Goal: Information Seeking & Learning: Check status

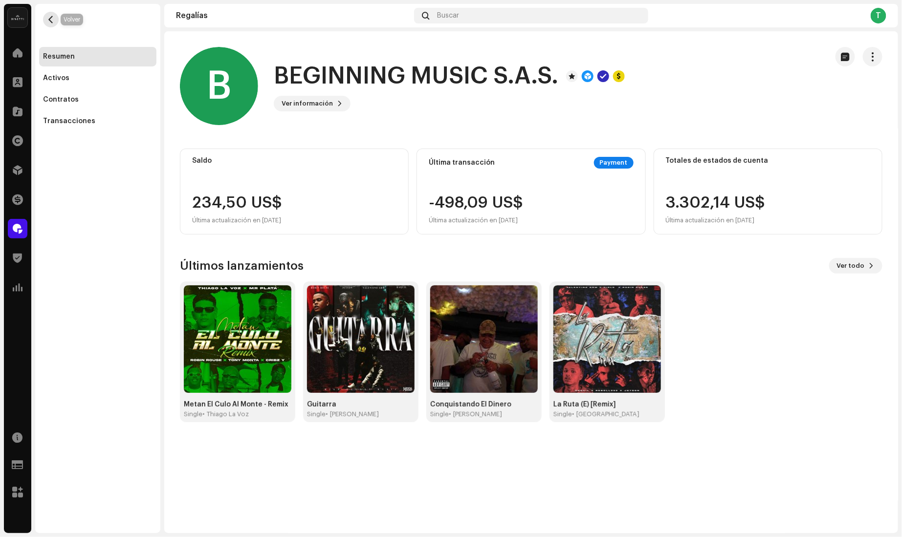
click at [52, 18] on span "button" at bounding box center [50, 20] width 7 height 8
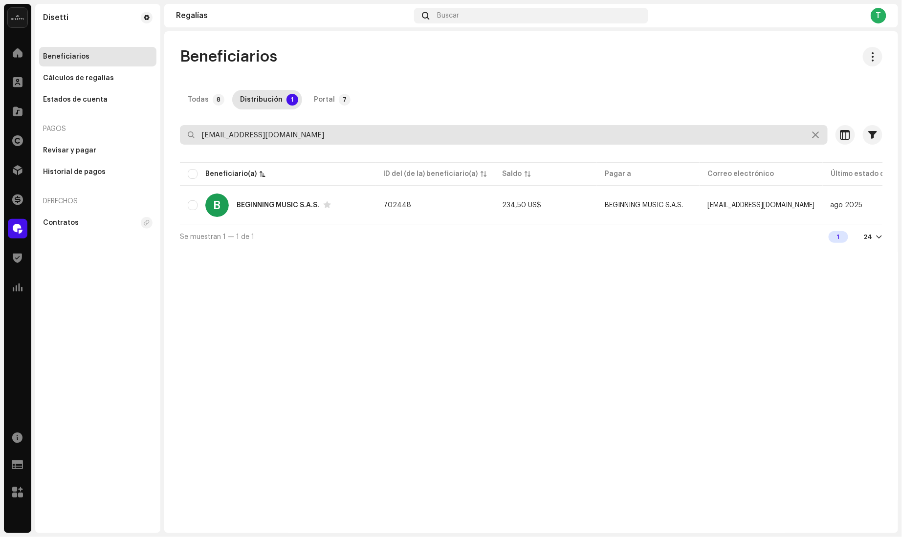
click at [308, 135] on input "[EMAIL_ADDRESS][DOMAIN_NAME]" at bounding box center [504, 135] width 648 height 20
paste input "lexmicalle"
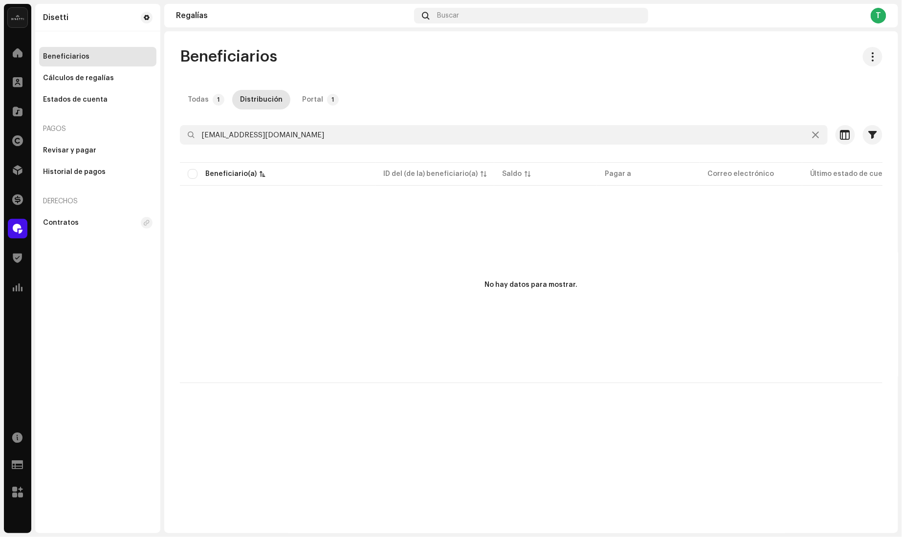
click at [198, 98] on div "Todas" at bounding box center [198, 100] width 21 height 20
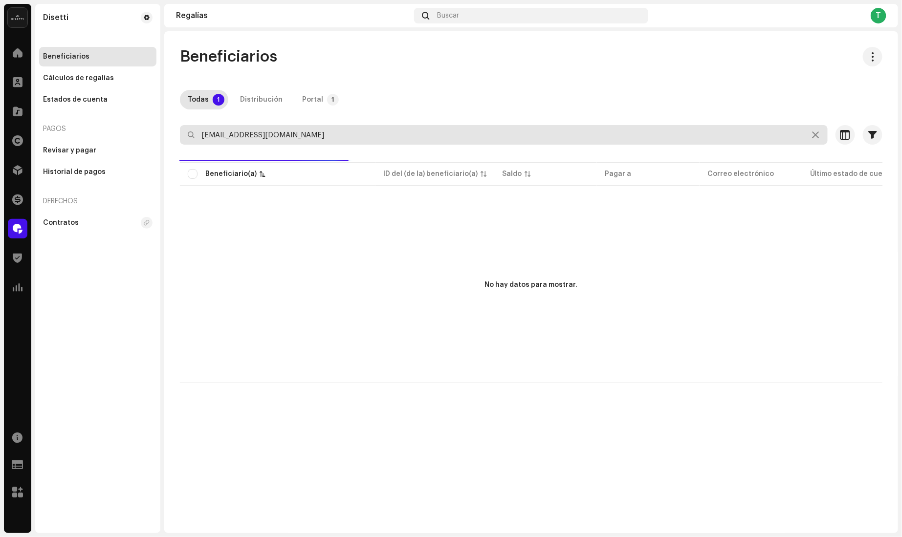
click at [199, 135] on input "[EMAIL_ADDRESS][DOMAIN_NAME]" at bounding box center [504, 135] width 648 height 20
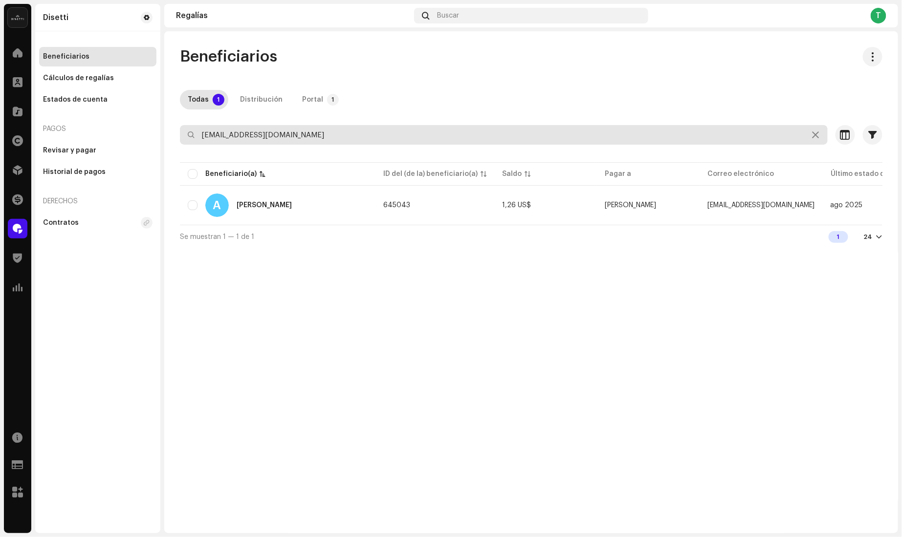
type input "[EMAIL_ADDRESS][DOMAIN_NAME]"
click at [274, 201] on div "A [PERSON_NAME]" at bounding box center [278, 205] width 180 height 23
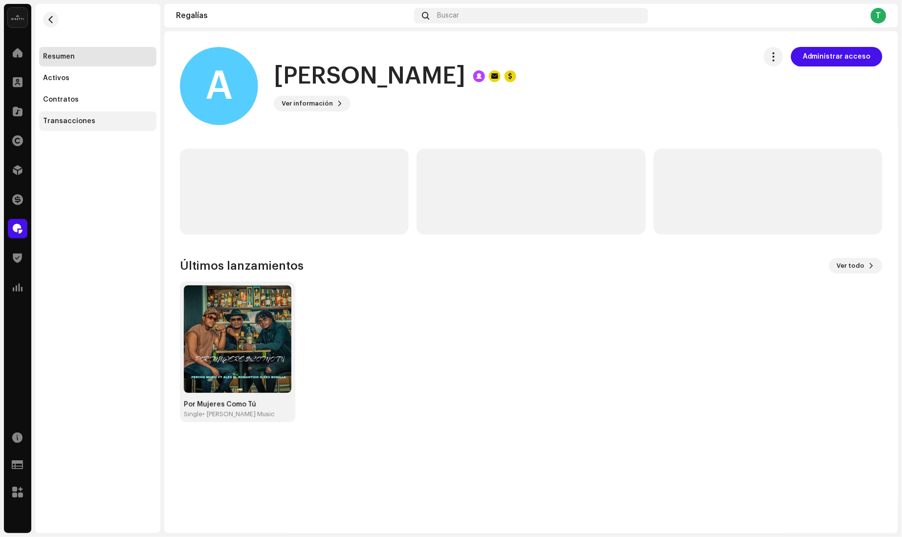
click at [100, 123] on div "Transacciones" at bounding box center [98, 121] width 110 height 8
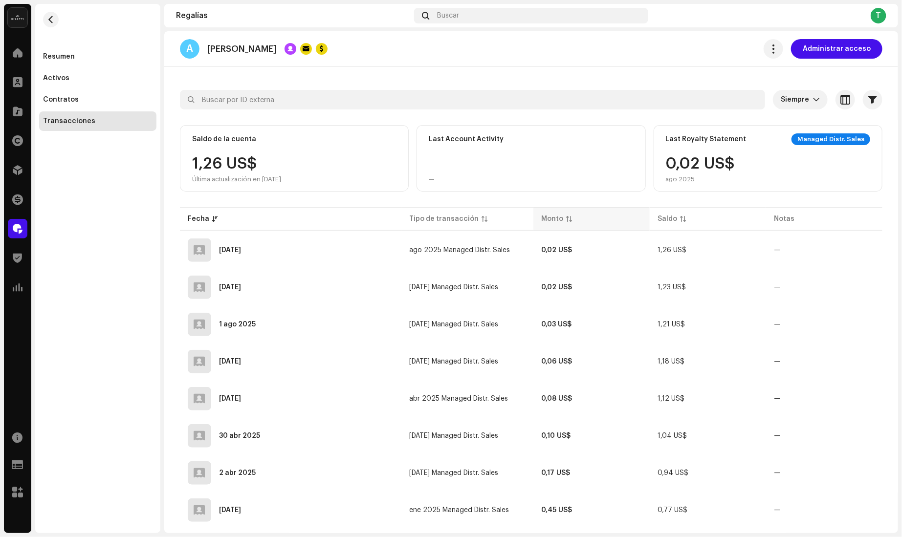
scroll to position [37, 0]
click at [101, 83] on div "Activos" at bounding box center [97, 78] width 117 height 20
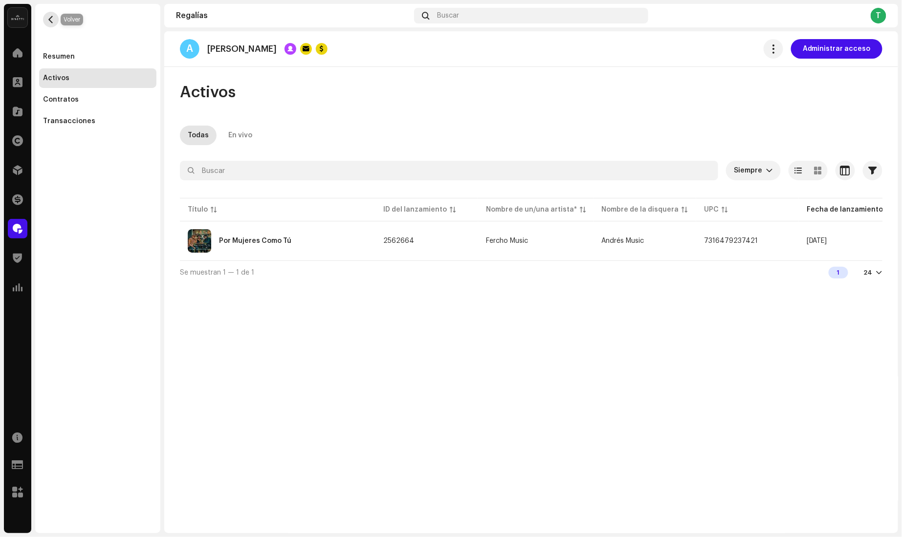
click at [47, 18] on span "button" at bounding box center [50, 20] width 7 height 8
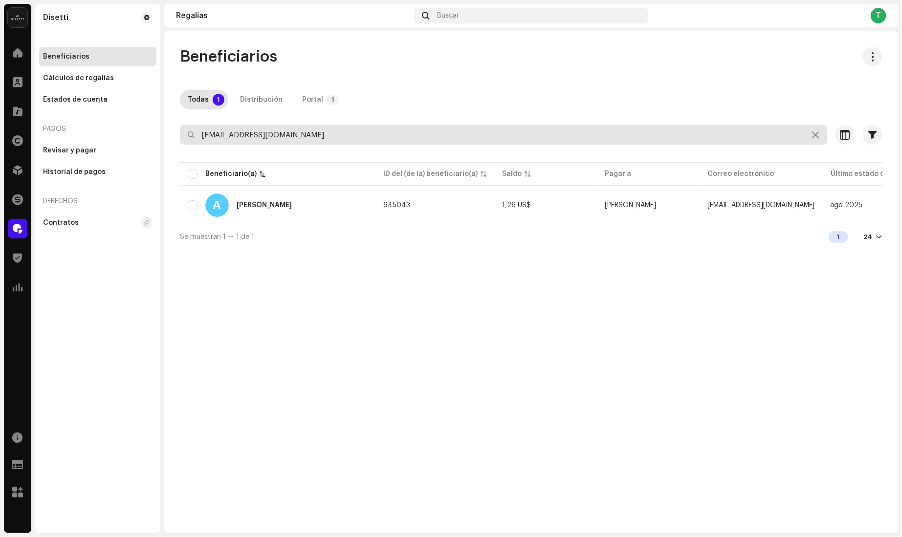
click at [254, 133] on input "[EMAIL_ADDRESS][DOMAIN_NAME]" at bounding box center [504, 135] width 648 height 20
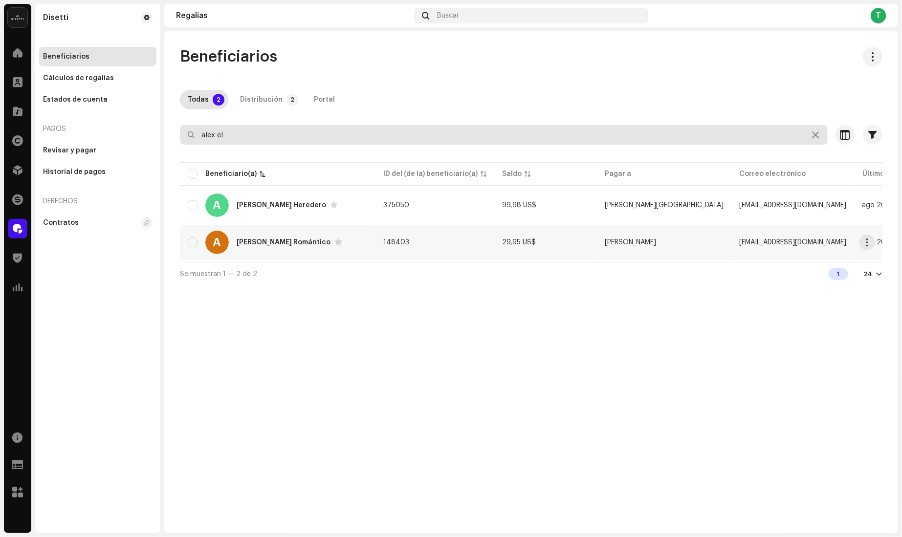
type input "alex el"
click at [264, 242] on div "[PERSON_NAME] Romántico" at bounding box center [284, 242] width 94 height 7
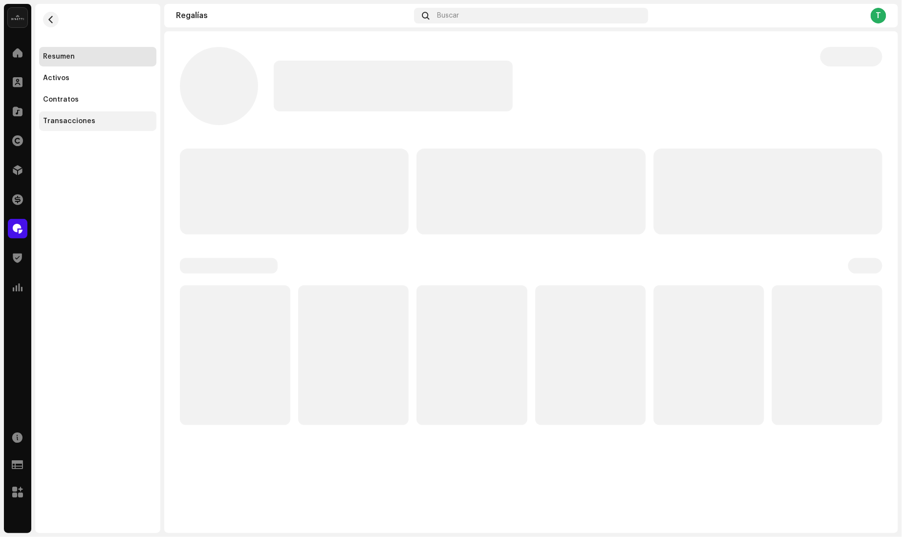
click at [94, 122] on div "Transacciones" at bounding box center [98, 121] width 110 height 8
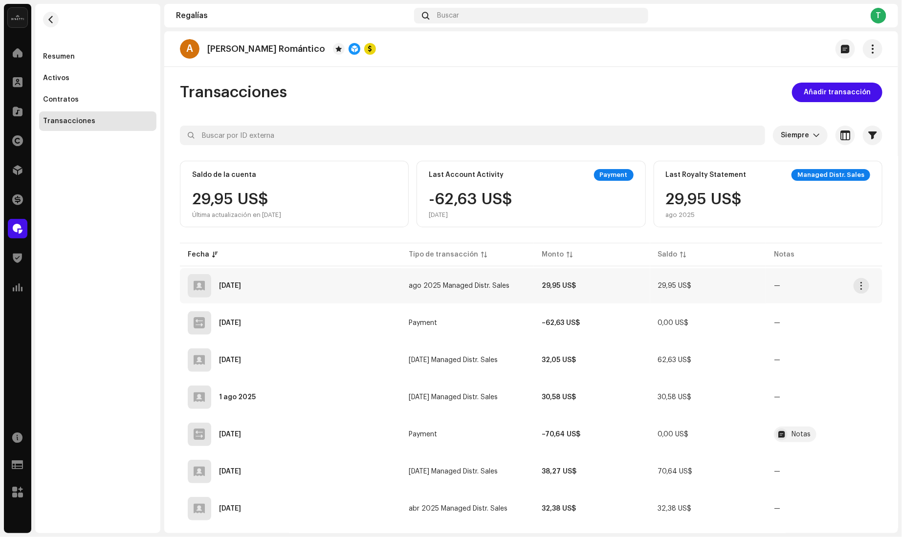
click at [446, 286] on span "ago 2025 Managed Distr. Sales" at bounding box center [459, 286] width 101 height 7
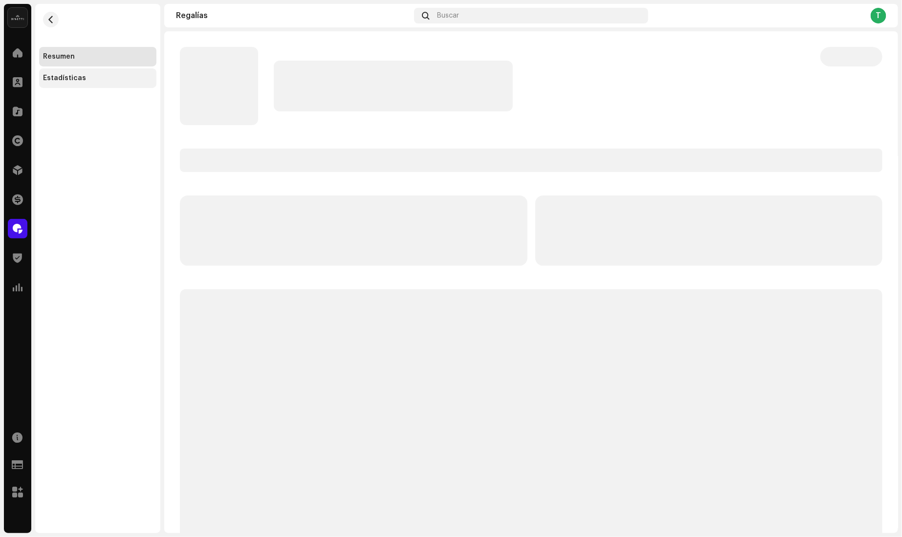
click at [75, 77] on div "Estadísticas" at bounding box center [64, 78] width 43 height 8
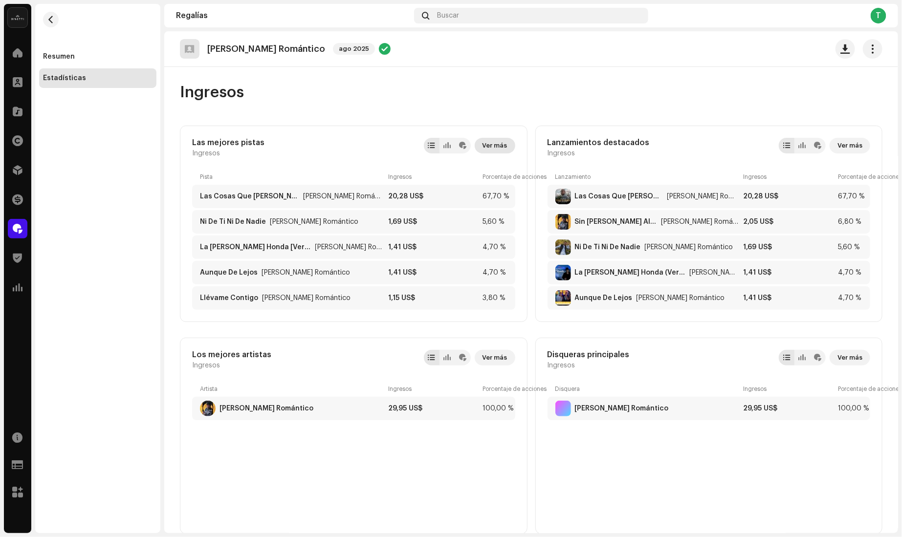
click at [497, 139] on span "Ver más" at bounding box center [495, 146] width 25 height 20
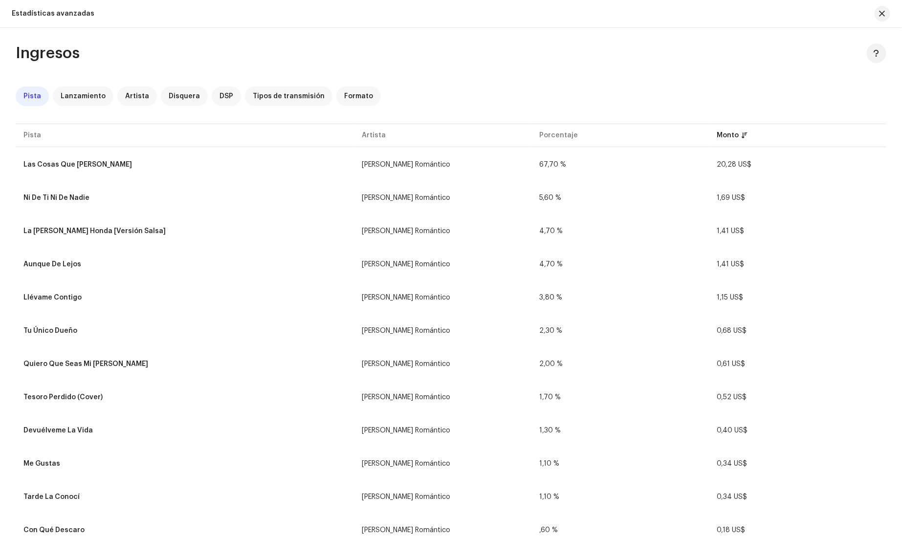
drag, startPoint x: 884, startPoint y: 14, endPoint x: 842, endPoint y: 19, distance: 42.3
click at [883, 14] on span "button" at bounding box center [883, 14] width 6 height 8
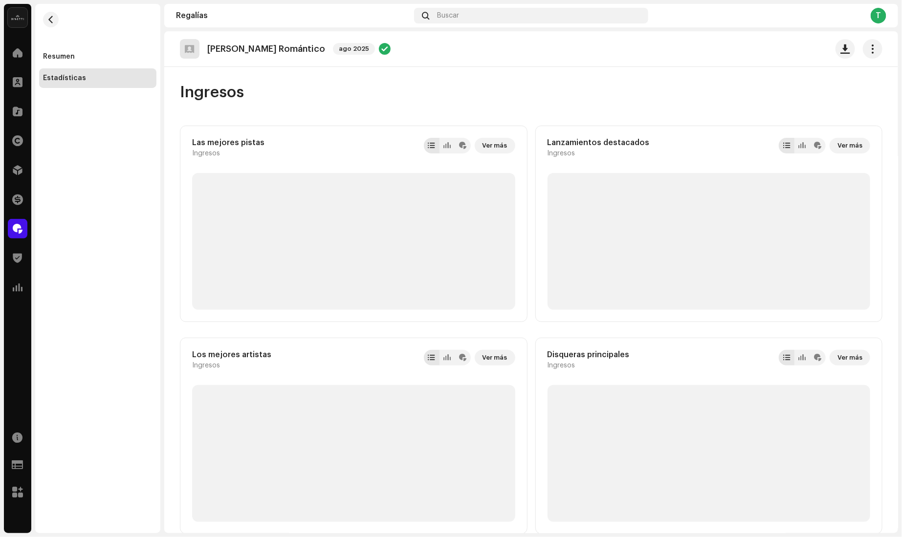
click at [65, 20] on div "Resumen Estadísticas" at bounding box center [97, 46] width 125 height 84
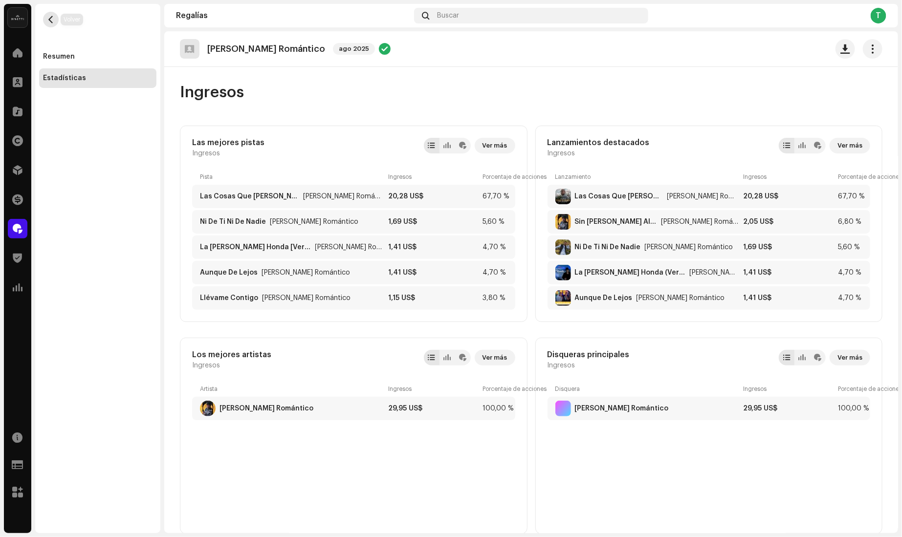
click at [53, 16] on span "button" at bounding box center [50, 20] width 7 height 8
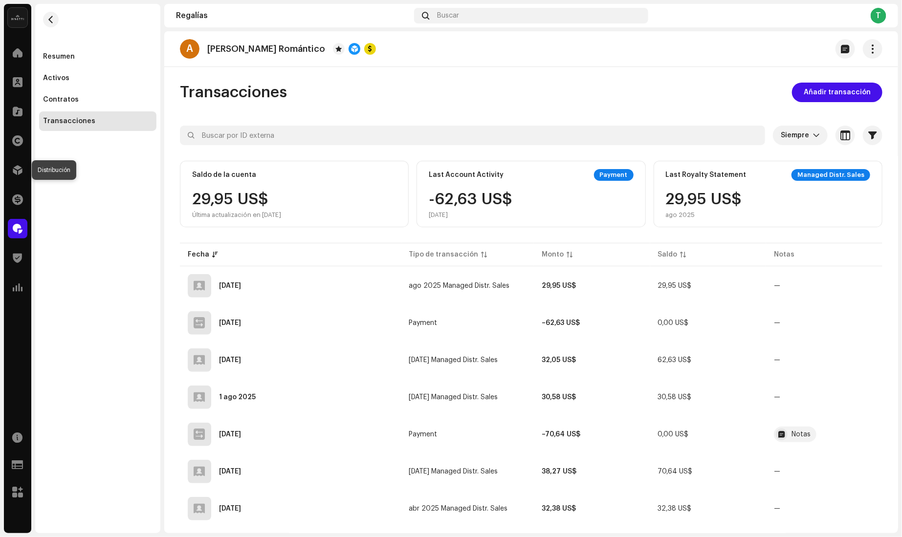
drag, startPoint x: 16, startPoint y: 169, endPoint x: 18, endPoint y: 124, distance: 45.0
click at [16, 168] on span at bounding box center [18, 170] width 10 height 8
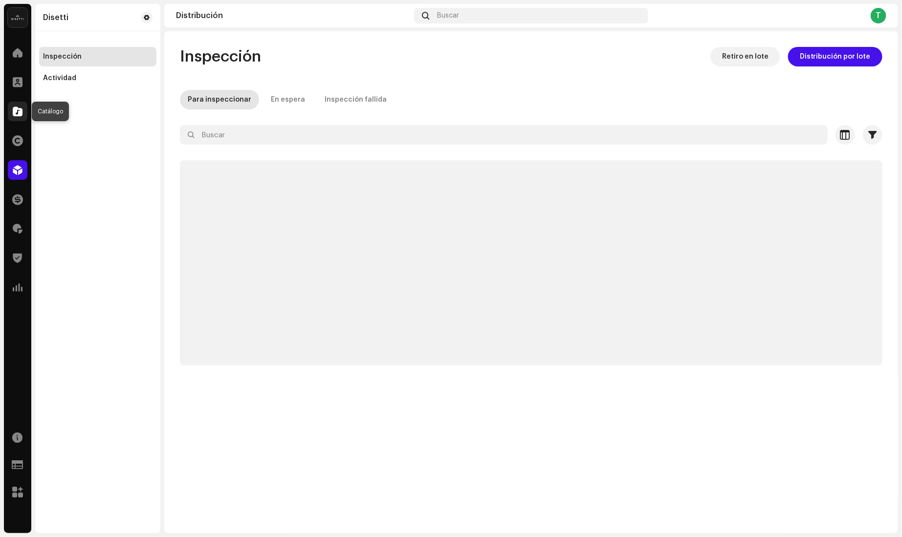
click at [21, 114] on span at bounding box center [18, 112] width 10 height 8
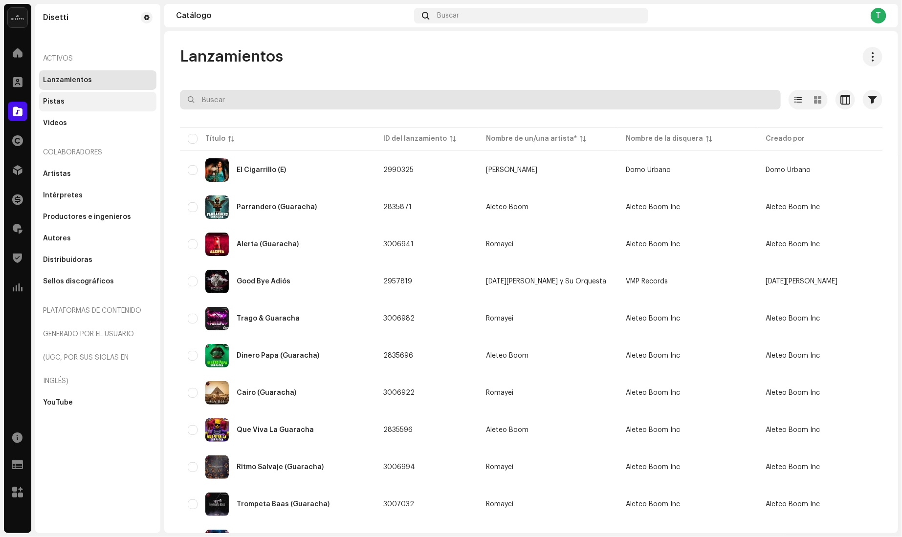
click at [241, 98] on input "text" at bounding box center [480, 100] width 601 height 20
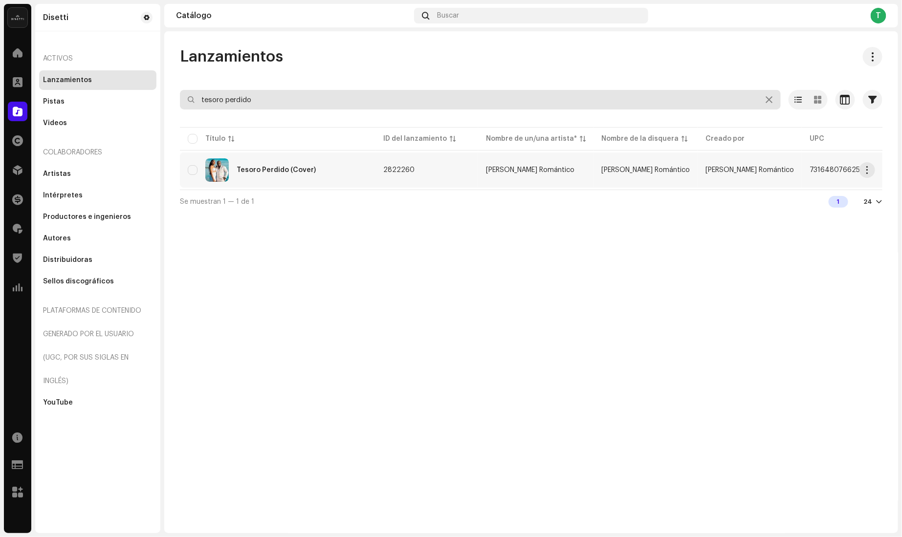
type input "tesoro perdido"
click at [235, 169] on div "Tesoro Perdido (Cover)" at bounding box center [278, 169] width 180 height 23
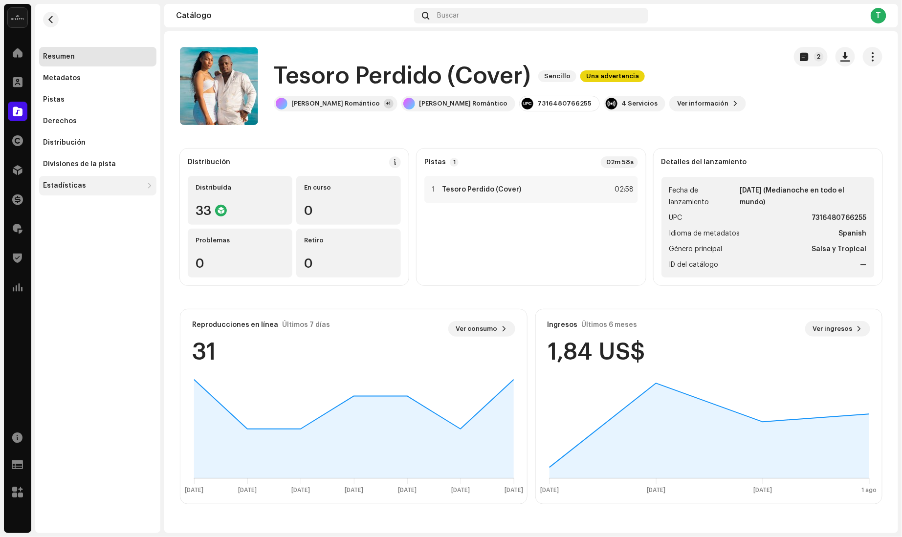
click at [126, 185] on div "Estadísticas" at bounding box center [93, 186] width 100 height 8
click at [88, 255] on div "Ingresos" at bounding box center [97, 251] width 117 height 20
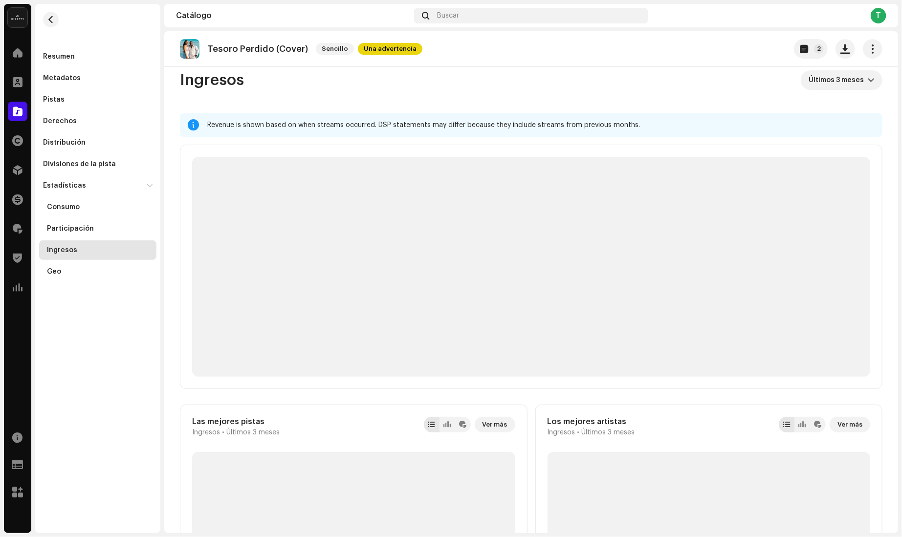
scroll to position [11, 0]
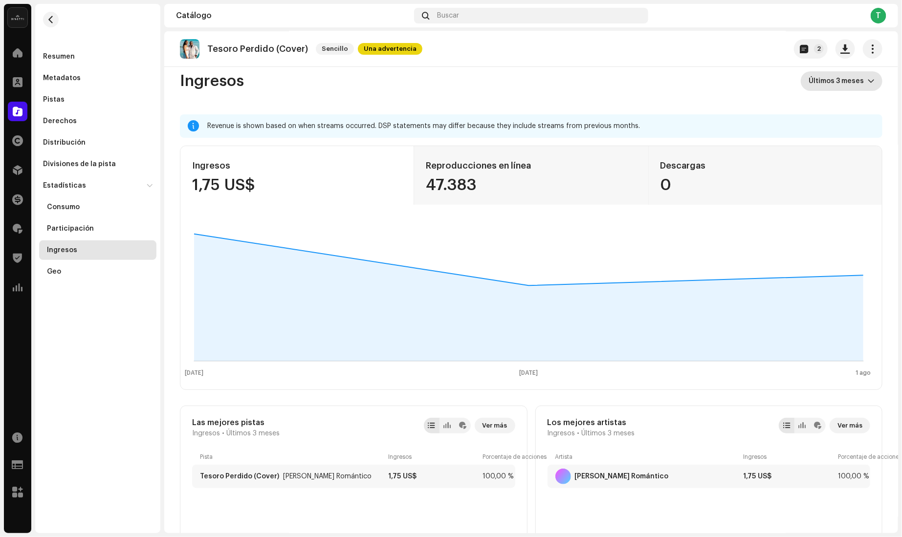
drag, startPoint x: 828, startPoint y: 79, endPoint x: 834, endPoint y: 88, distance: 11.2
click at [829, 79] on span "Últimos 3 meses" at bounding box center [838, 81] width 59 height 20
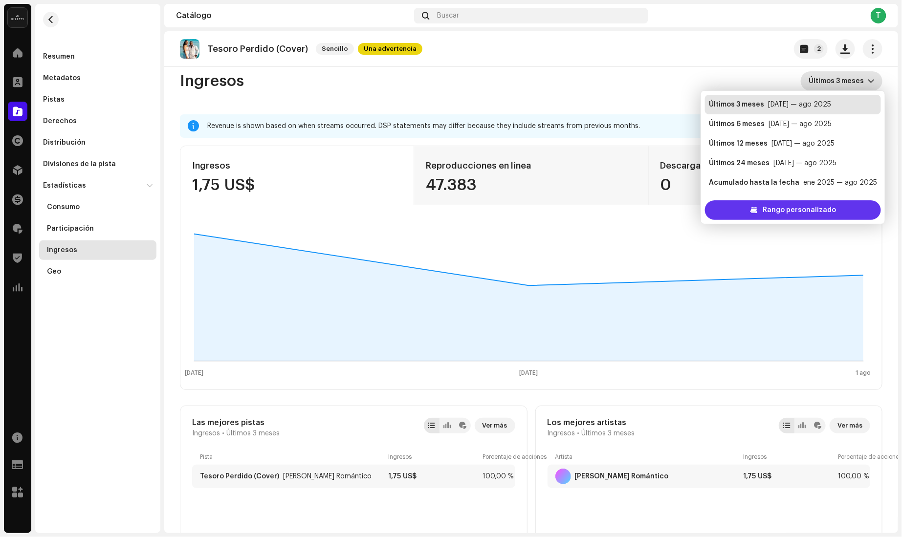
scroll to position [16, 0]
click at [787, 202] on span "Rango personalizado" at bounding box center [799, 210] width 73 height 20
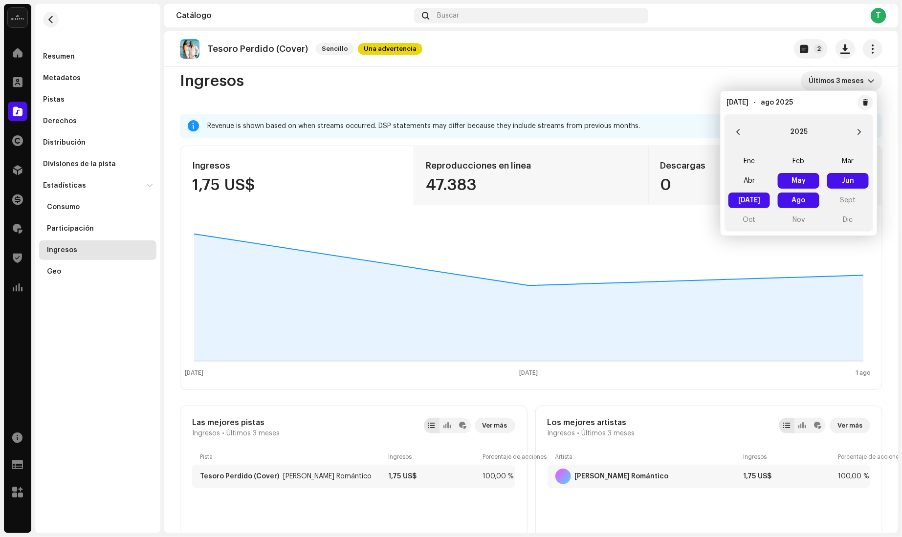
click at [755, 199] on span "[DATE] [DATE]" at bounding box center [749, 201] width 42 height 16
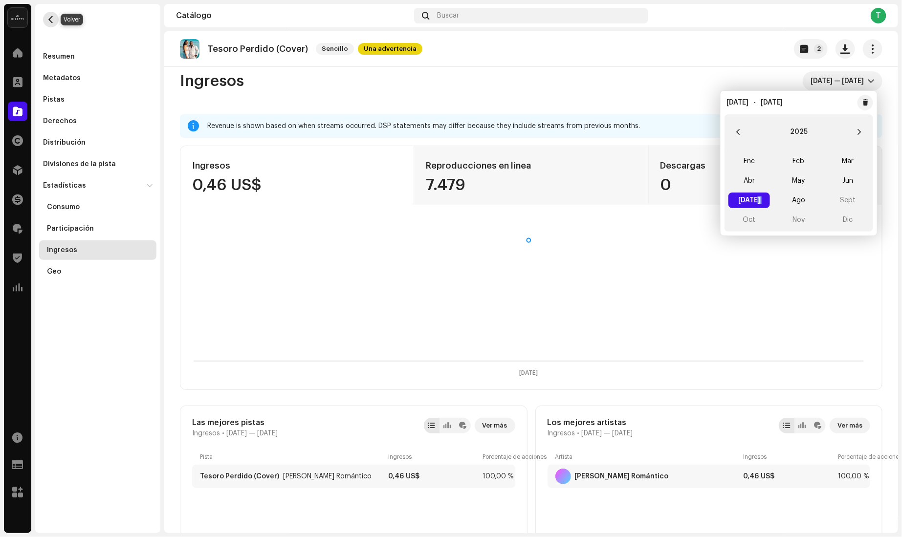
click at [52, 21] on span "button" at bounding box center [50, 20] width 7 height 8
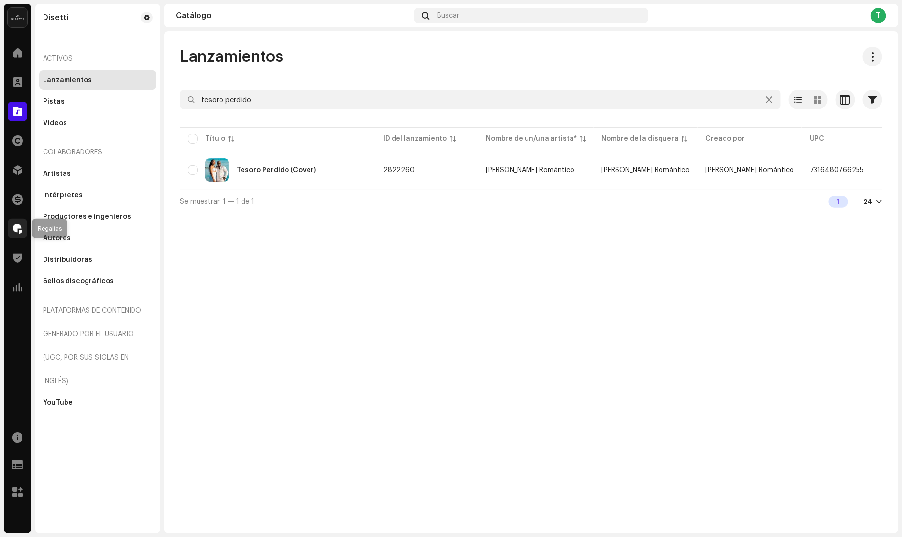
click at [15, 228] on span at bounding box center [18, 229] width 10 height 8
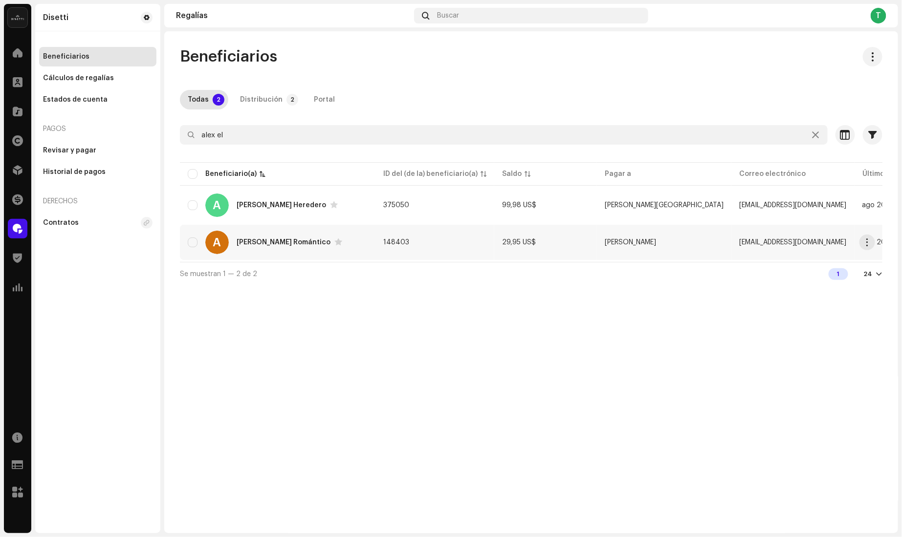
click at [261, 241] on div "[PERSON_NAME] Romántico" at bounding box center [284, 242] width 94 height 7
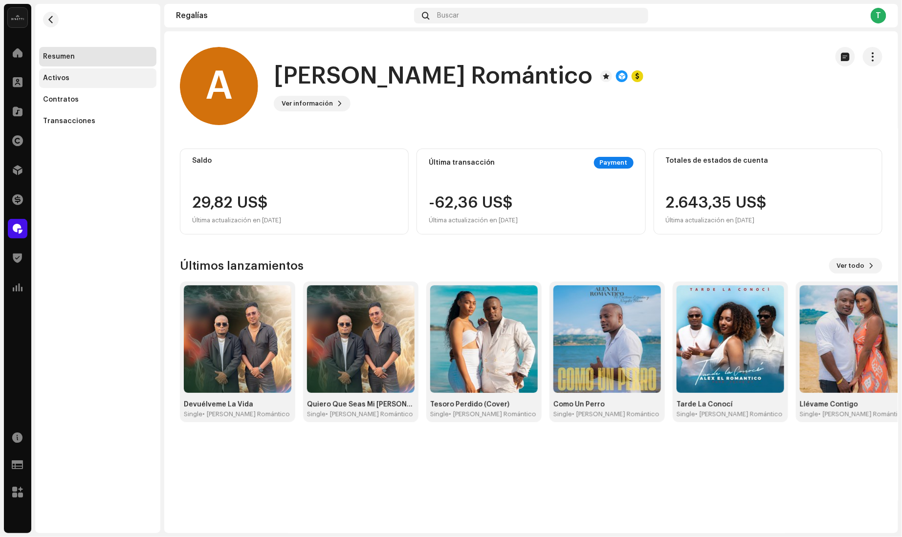
click at [90, 85] on div "Activos" at bounding box center [97, 78] width 117 height 20
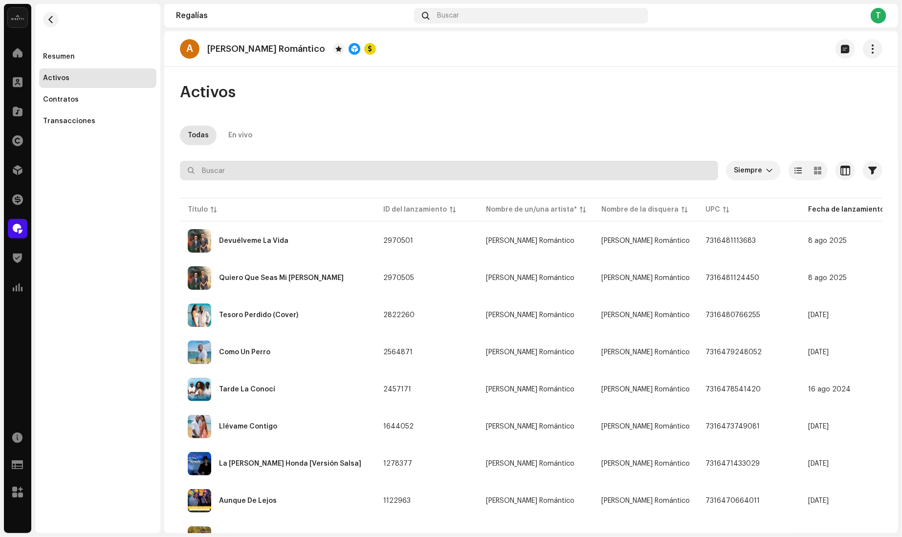
click at [248, 176] on input "text" at bounding box center [449, 171] width 538 height 20
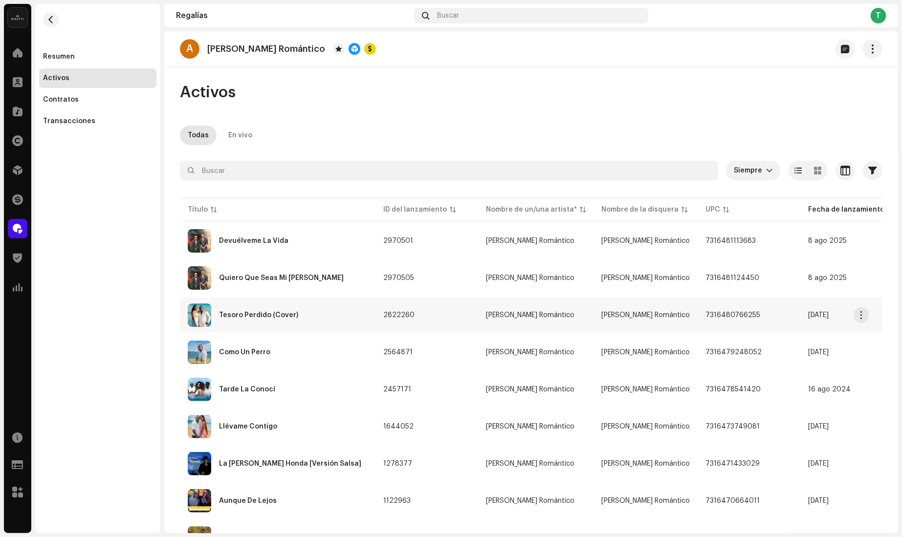
click at [238, 313] on div "Tesoro Perdido (Cover)" at bounding box center [258, 315] width 79 height 7
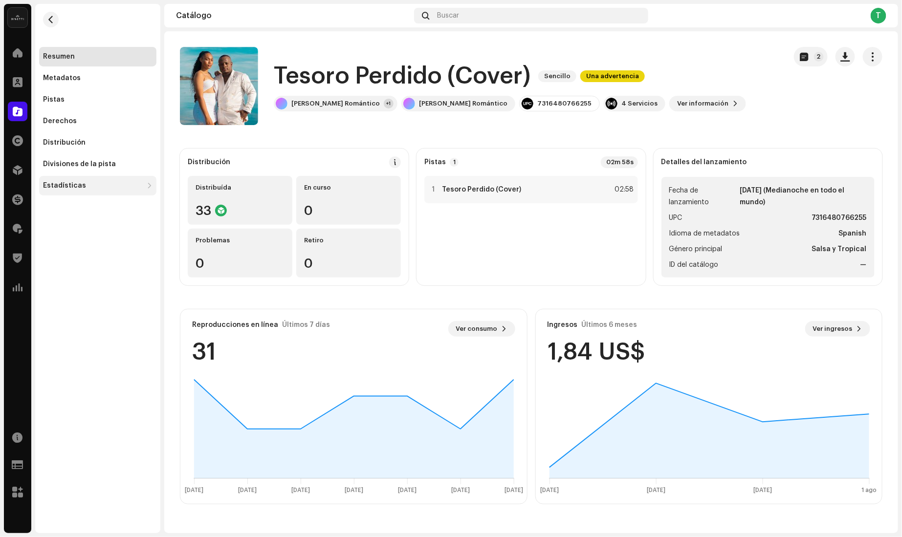
click at [102, 179] on div "Estadísticas" at bounding box center [97, 186] width 117 height 20
click at [81, 247] on div "Ingresos" at bounding box center [100, 250] width 106 height 8
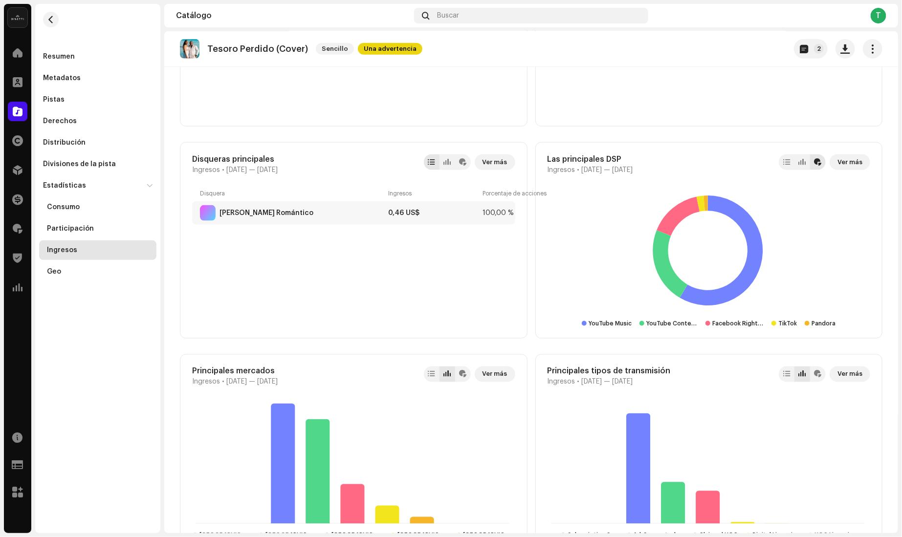
scroll to position [489, 0]
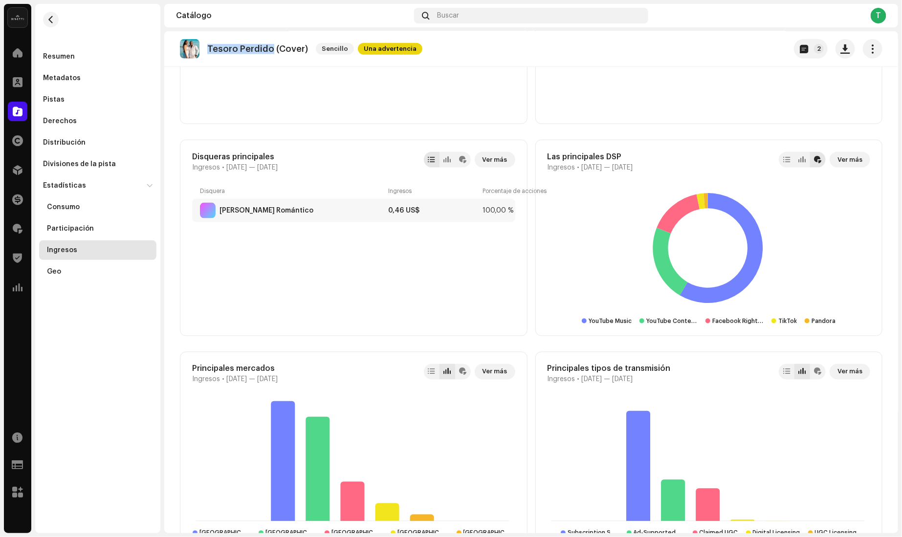
drag, startPoint x: 205, startPoint y: 48, endPoint x: 269, endPoint y: 51, distance: 63.6
click at [269, 51] on div "Tesoro Perdido (Cover) Sencillo Una advertencia" at bounding box center [301, 49] width 242 height 20
copy p "Tesoro Perdido"
click at [57, 21] on button "button" at bounding box center [51, 20] width 16 height 16
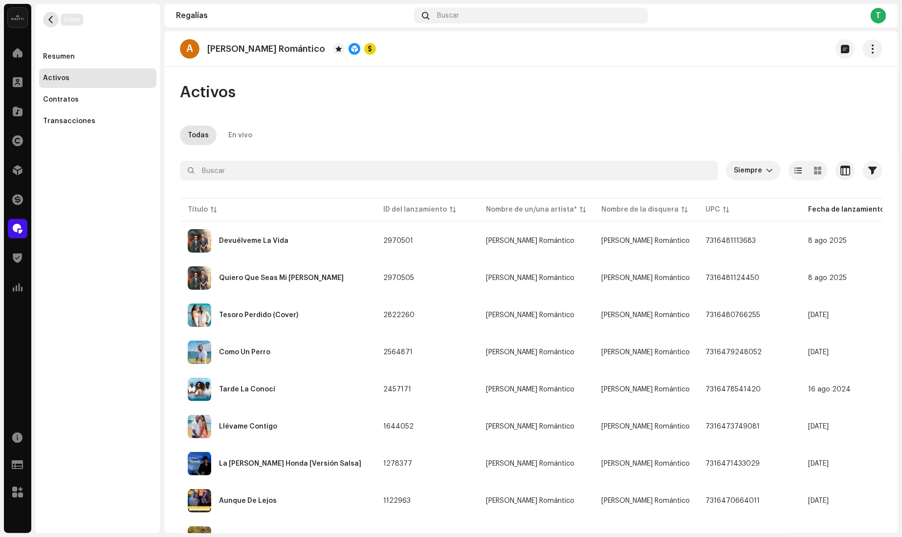
click at [50, 25] on button "button" at bounding box center [51, 20] width 16 height 16
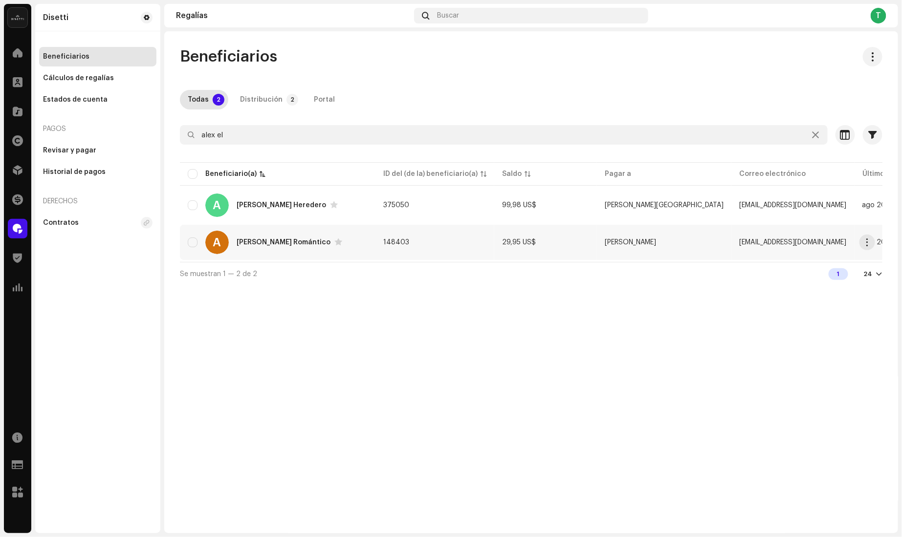
click at [246, 236] on div "A [PERSON_NAME] Romántico" at bounding box center [278, 242] width 180 height 23
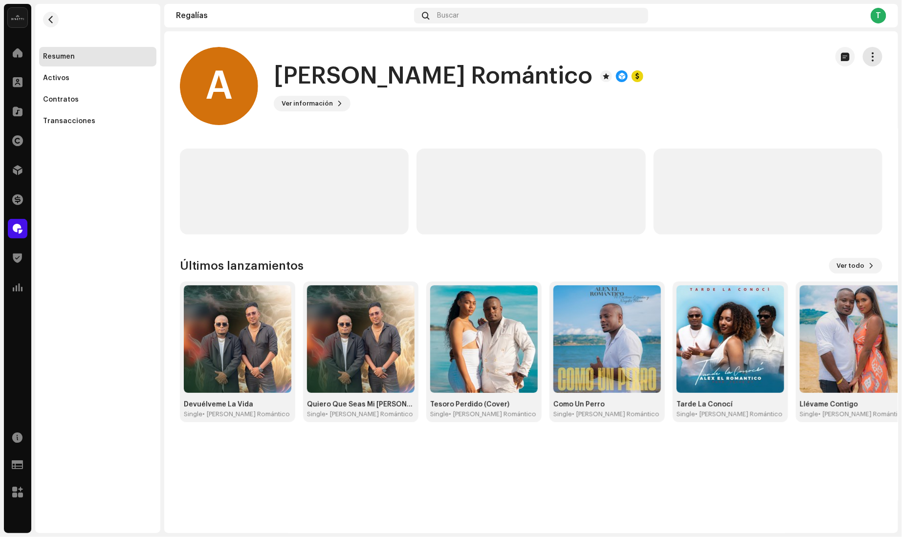
click at [869, 56] on span "button" at bounding box center [872, 57] width 9 height 8
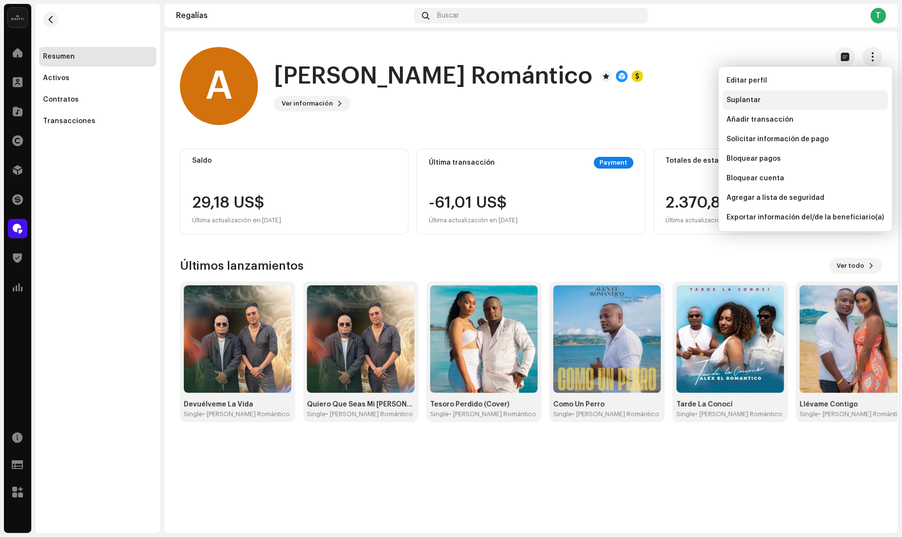
click at [757, 99] on span "Suplantar" at bounding box center [744, 100] width 34 height 8
